Goal: Task Accomplishment & Management: Manage account settings

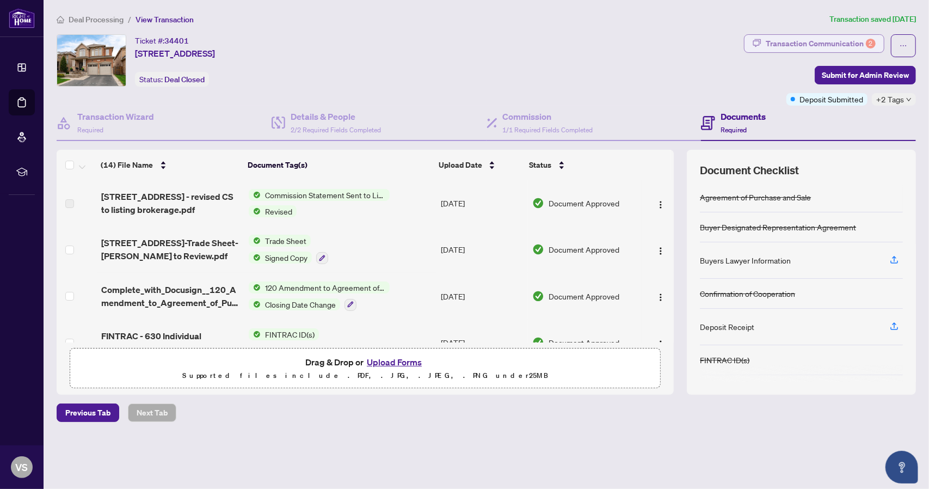
click at [833, 42] on div "Transaction Communication 2" at bounding box center [821, 43] width 110 height 17
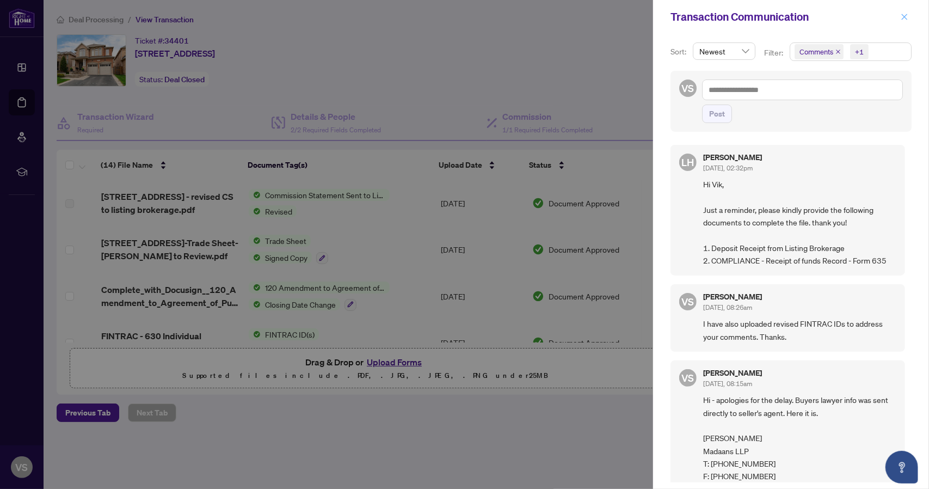
click at [903, 16] on icon "close" at bounding box center [905, 17] width 8 height 8
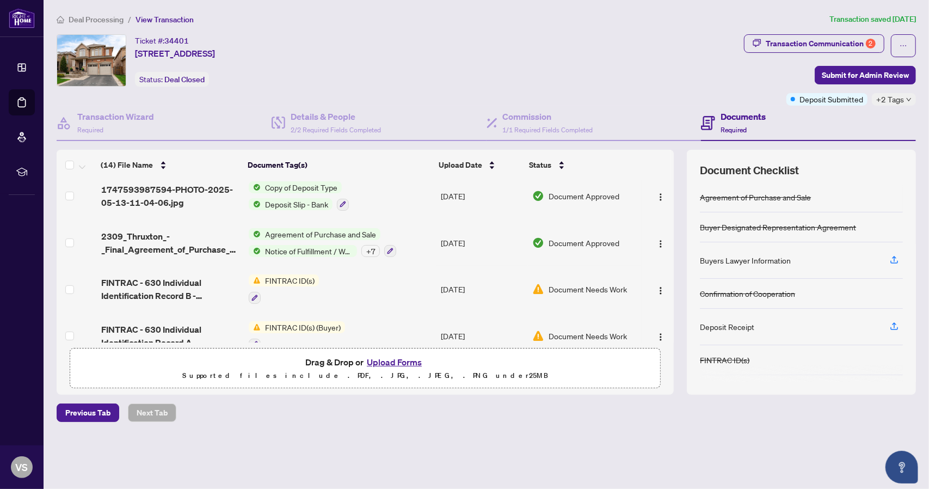
scroll to position [377, 0]
click at [279, 198] on span "Deposit Slip - Bank" at bounding box center [297, 204] width 72 height 12
click at [284, 253] on span "Deposit Slip - Bank" at bounding box center [286, 253] width 72 height 12
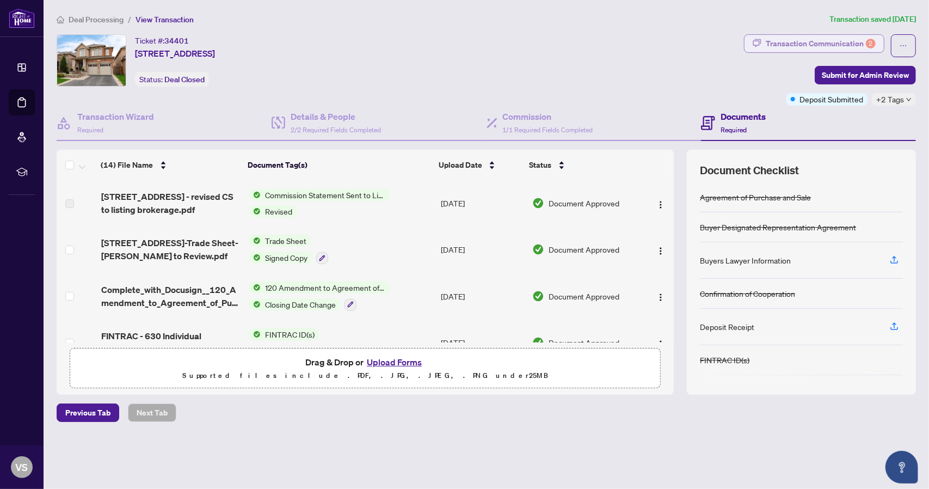
click at [804, 43] on div "Transaction Communication 2" at bounding box center [821, 43] width 110 height 17
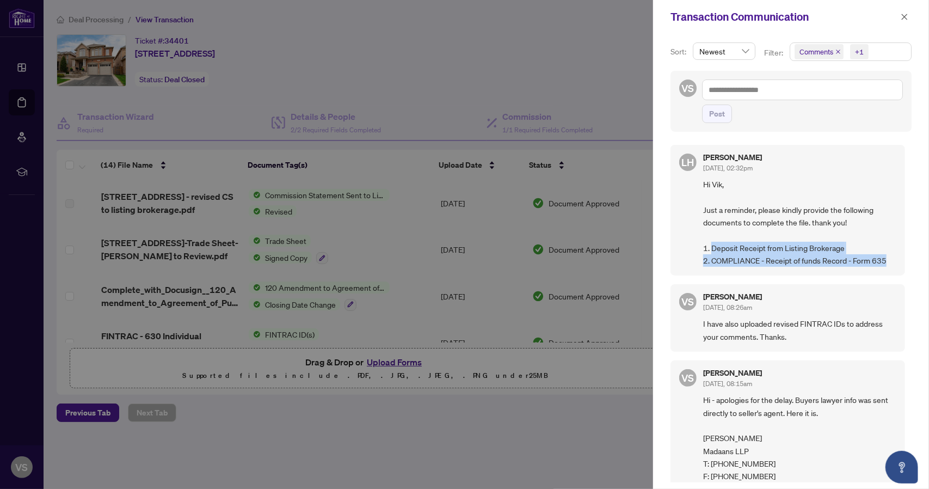
drag, startPoint x: 712, startPoint y: 245, endPoint x: 886, endPoint y: 259, distance: 174.7
click at [886, 259] on span "Hi Vik, Just a reminder, please kindly provide the following documents to compl…" at bounding box center [799, 222] width 193 height 89
click at [676, 232] on div "LH [PERSON_NAME] [DATE], 02:32pm Hi Vik, Just a reminder, please kindly provide…" at bounding box center [788, 210] width 235 height 131
click at [563, 59] on div at bounding box center [464, 244] width 929 height 489
click at [901, 15] on icon "close" at bounding box center [905, 17] width 8 height 8
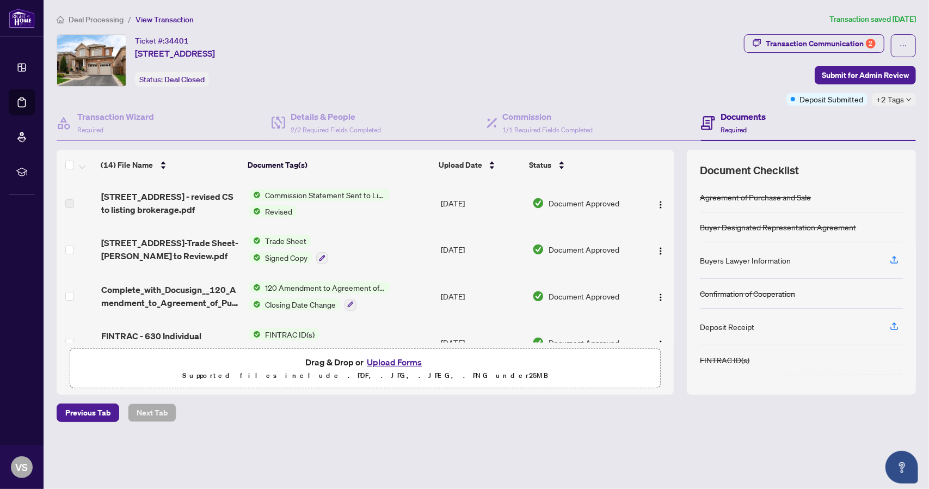
click at [396, 360] on button "Upload Forms" at bounding box center [395, 362] width 62 height 14
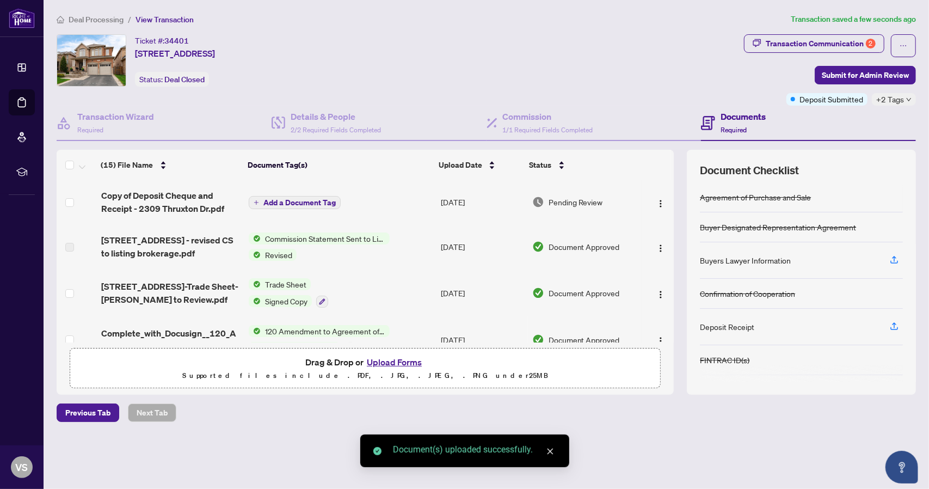
click at [301, 193] on td "Add a Document Tag" at bounding box center [340, 202] width 192 height 44
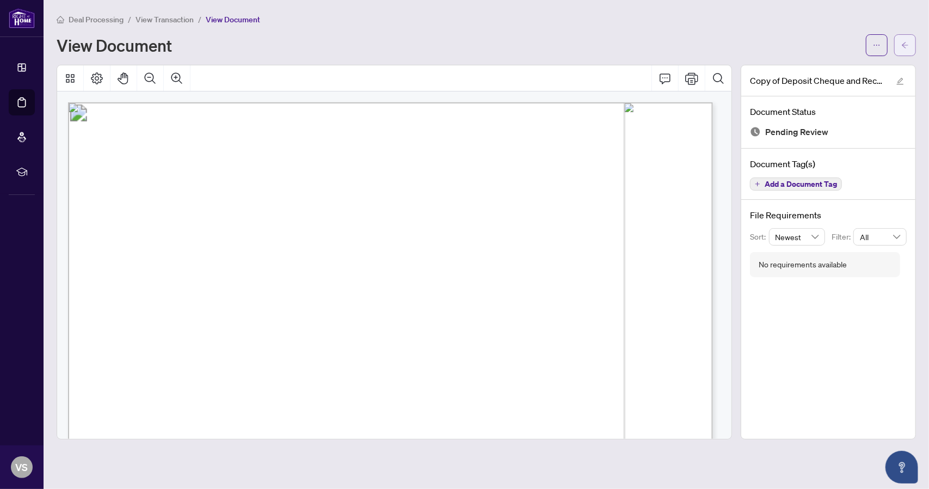
click at [904, 44] on icon "arrow-left" at bounding box center [905, 45] width 8 height 8
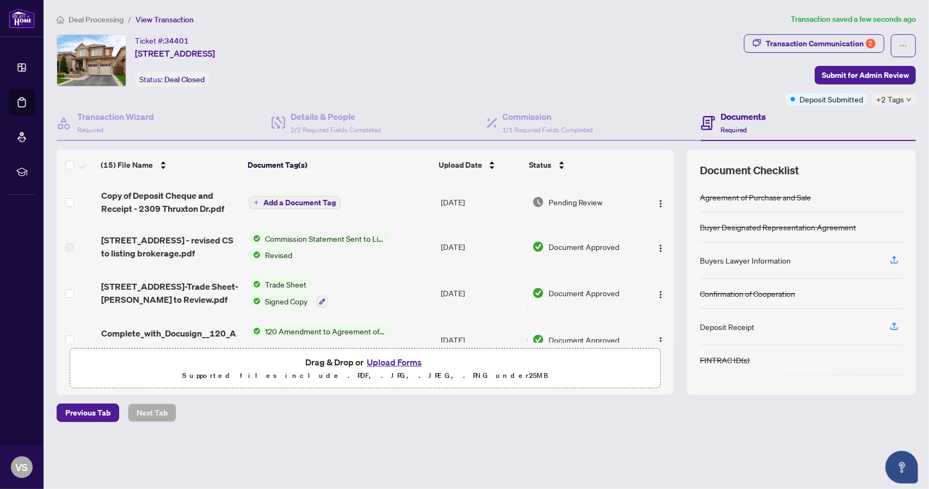
click at [305, 199] on span "Add a Document Tag" at bounding box center [299, 203] width 72 height 8
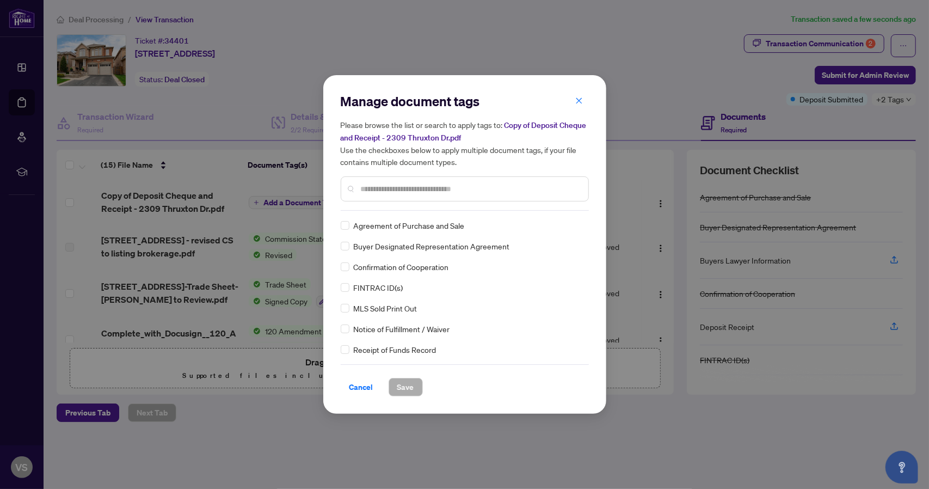
click at [387, 198] on div at bounding box center [465, 188] width 248 height 25
click at [381, 186] on input "text" at bounding box center [470, 189] width 219 height 12
click at [578, 102] on icon "close" at bounding box center [579, 101] width 8 height 8
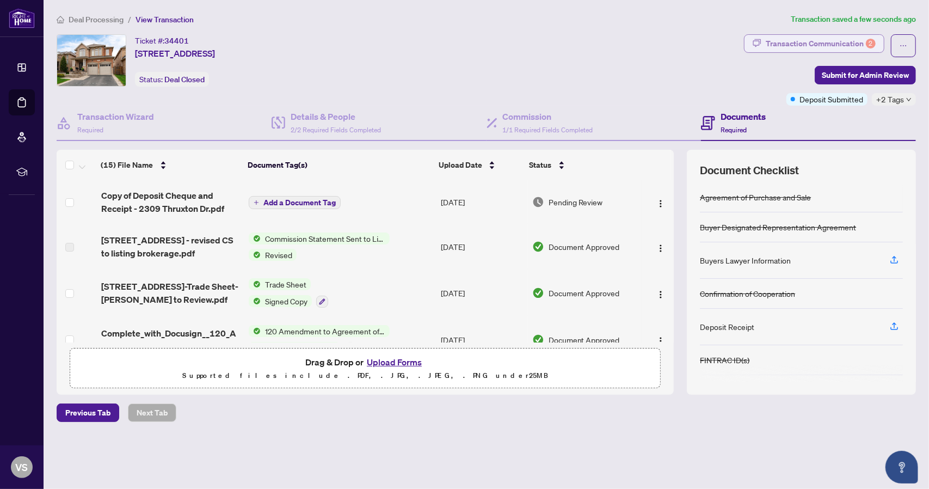
click at [842, 35] on div "Transaction Communication 2" at bounding box center [821, 43] width 110 height 17
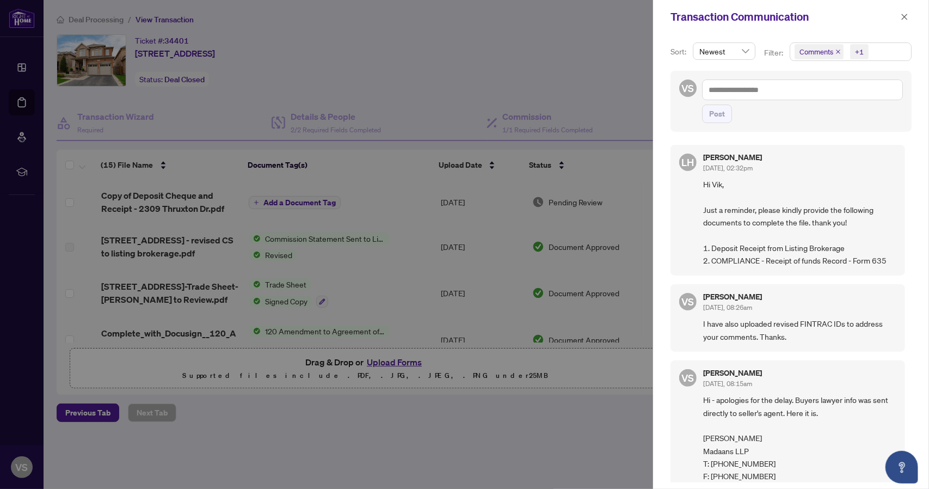
click at [424, 93] on div at bounding box center [464, 244] width 929 height 489
click at [302, 207] on div at bounding box center [464, 244] width 929 height 489
click at [299, 202] on div at bounding box center [464, 244] width 929 height 489
click at [905, 17] on icon "close" at bounding box center [905, 17] width 6 height 6
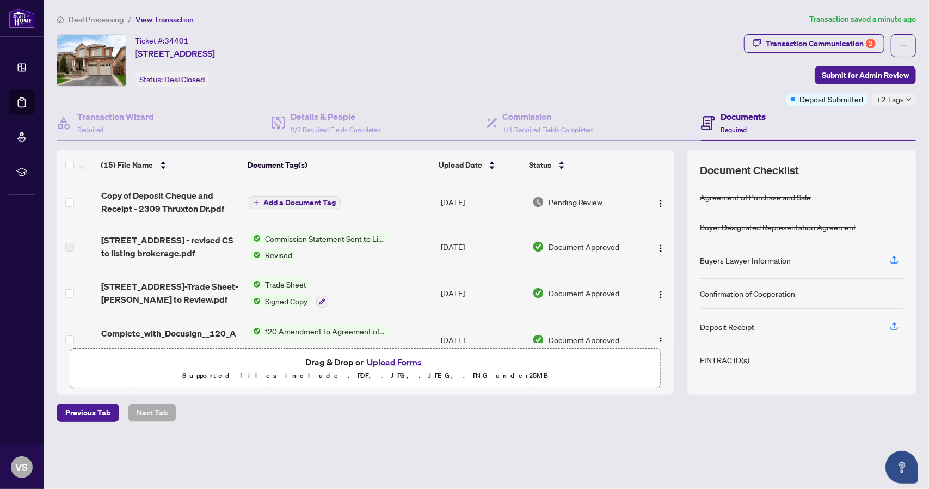
click at [304, 196] on button "Add a Document Tag" at bounding box center [295, 202] width 92 height 13
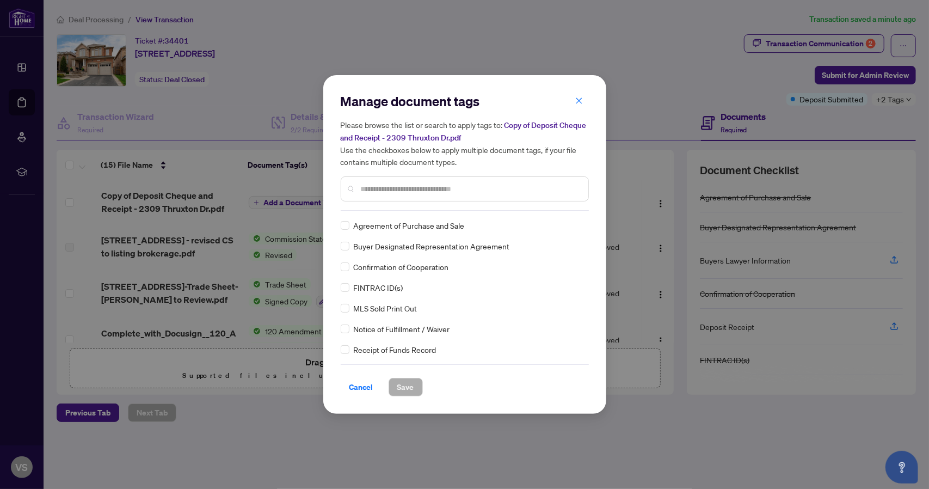
click at [458, 189] on input "text" at bounding box center [470, 189] width 219 height 12
click at [347, 226] on div "Manage document tags Please browse the list or search to apply tags to: Copy of…" at bounding box center [465, 245] width 248 height 304
type input "*******"
click at [408, 382] on span "Save" at bounding box center [405, 386] width 17 height 17
